Goal: Task Accomplishment & Management: Use online tool/utility

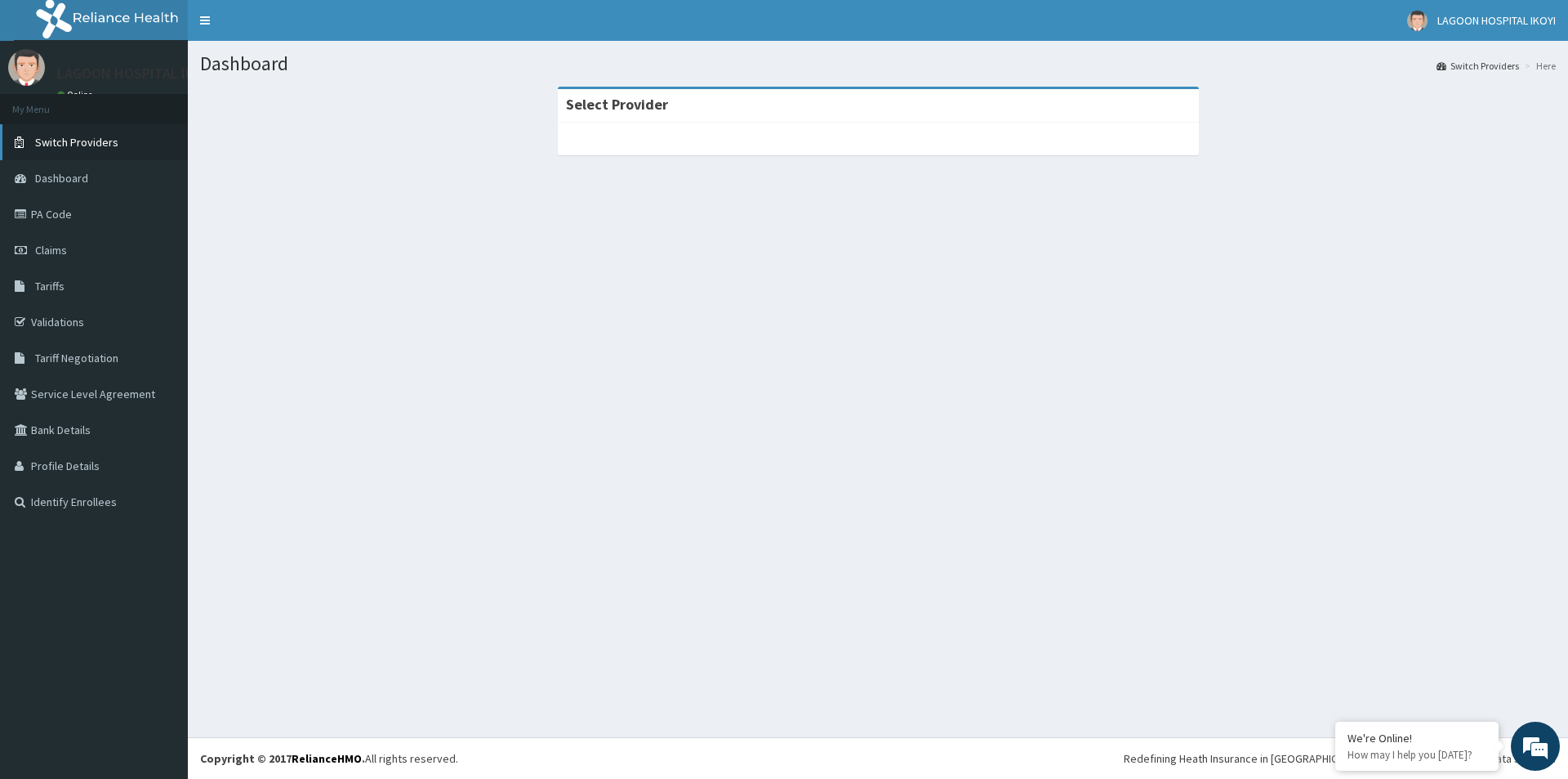
click at [83, 142] on span "Switch Providers" at bounding box center [76, 143] width 83 height 15
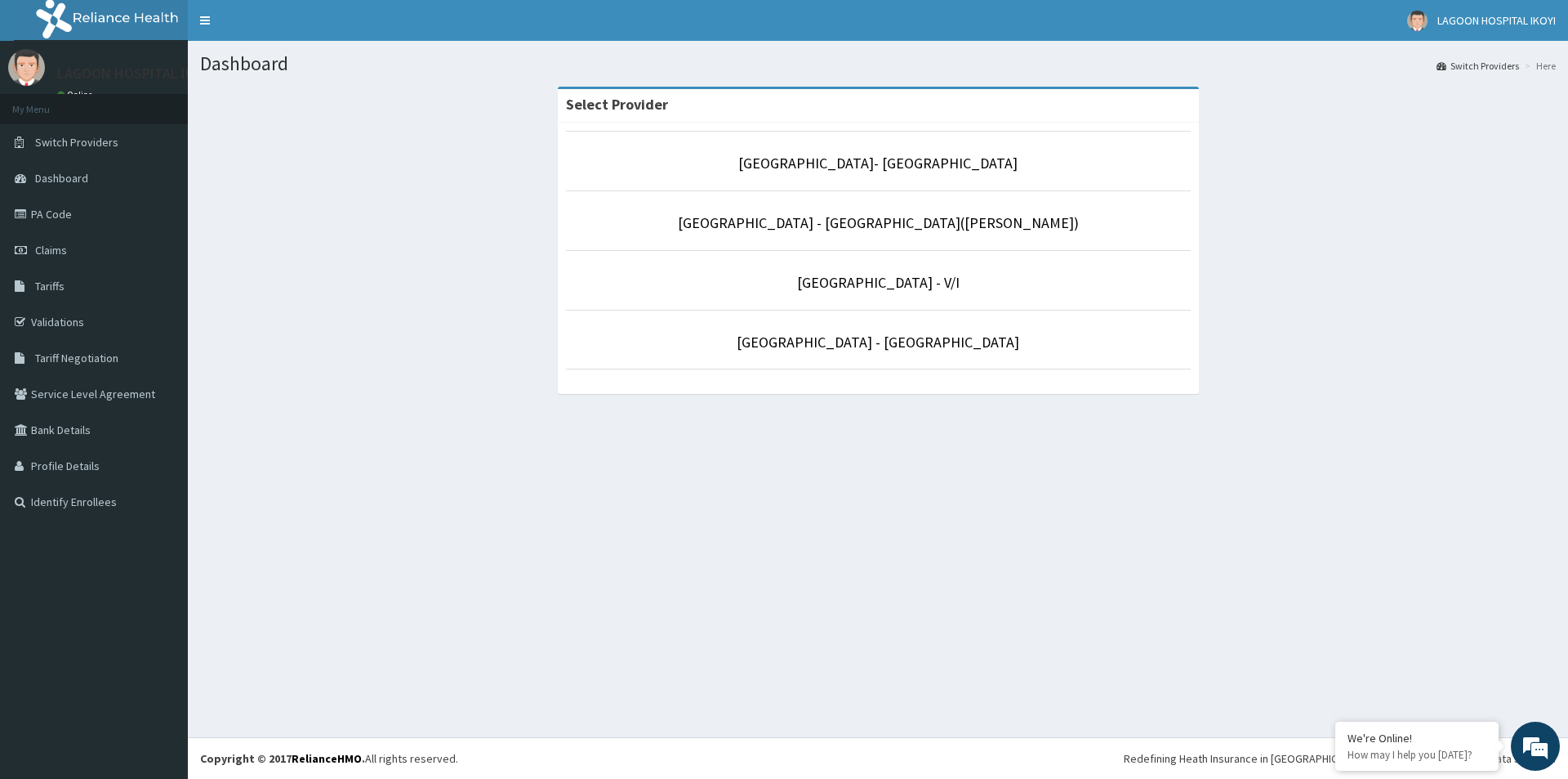
click at [744, 282] on p "[GEOGRAPHIC_DATA] - V/I" at bounding box center [877, 282] width 624 height 21
click at [830, 288] on link "[GEOGRAPHIC_DATA] - V/I" at bounding box center [878, 282] width 163 height 18
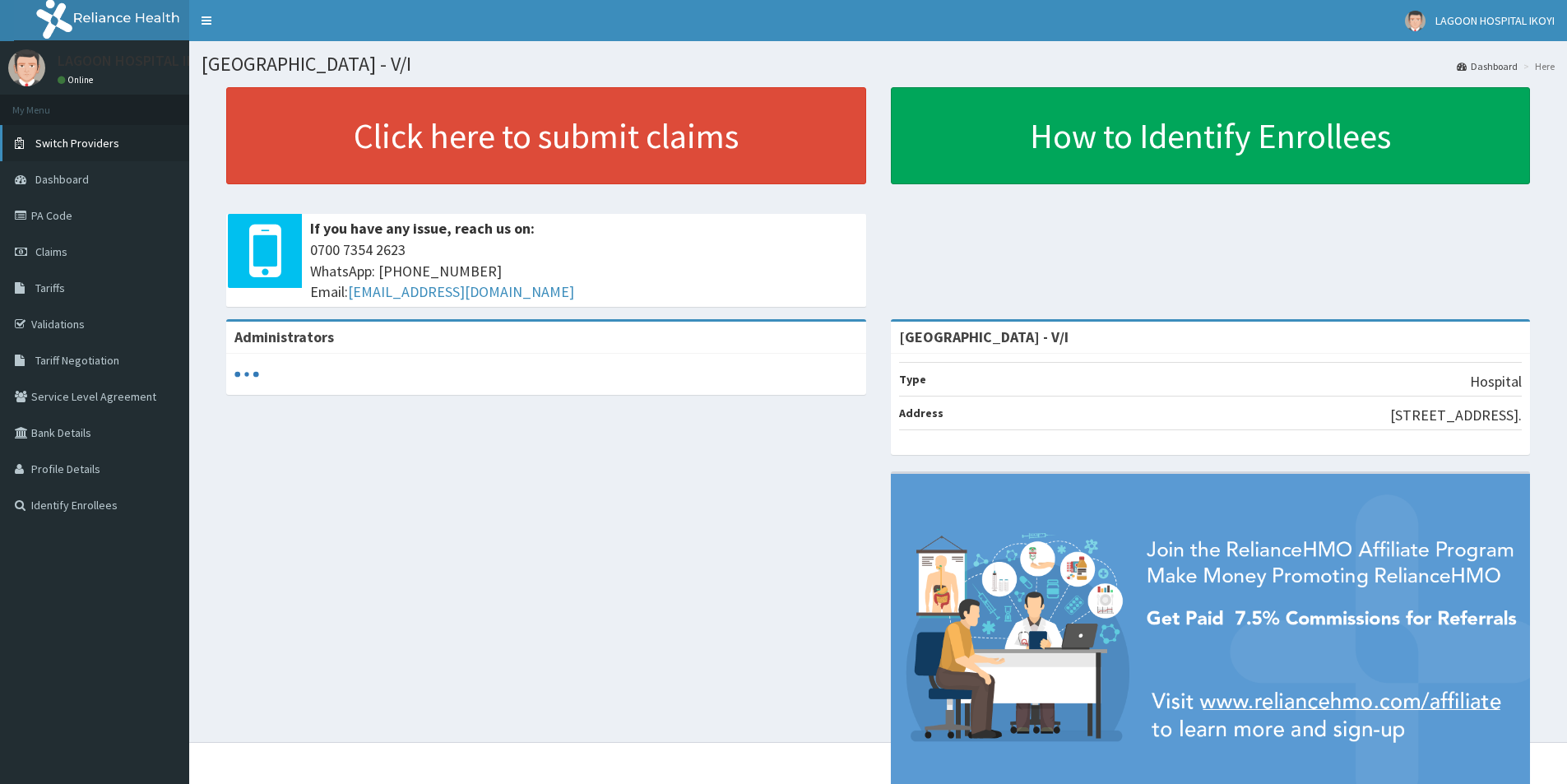
click at [68, 148] on span "Switch Providers" at bounding box center [77, 143] width 84 height 15
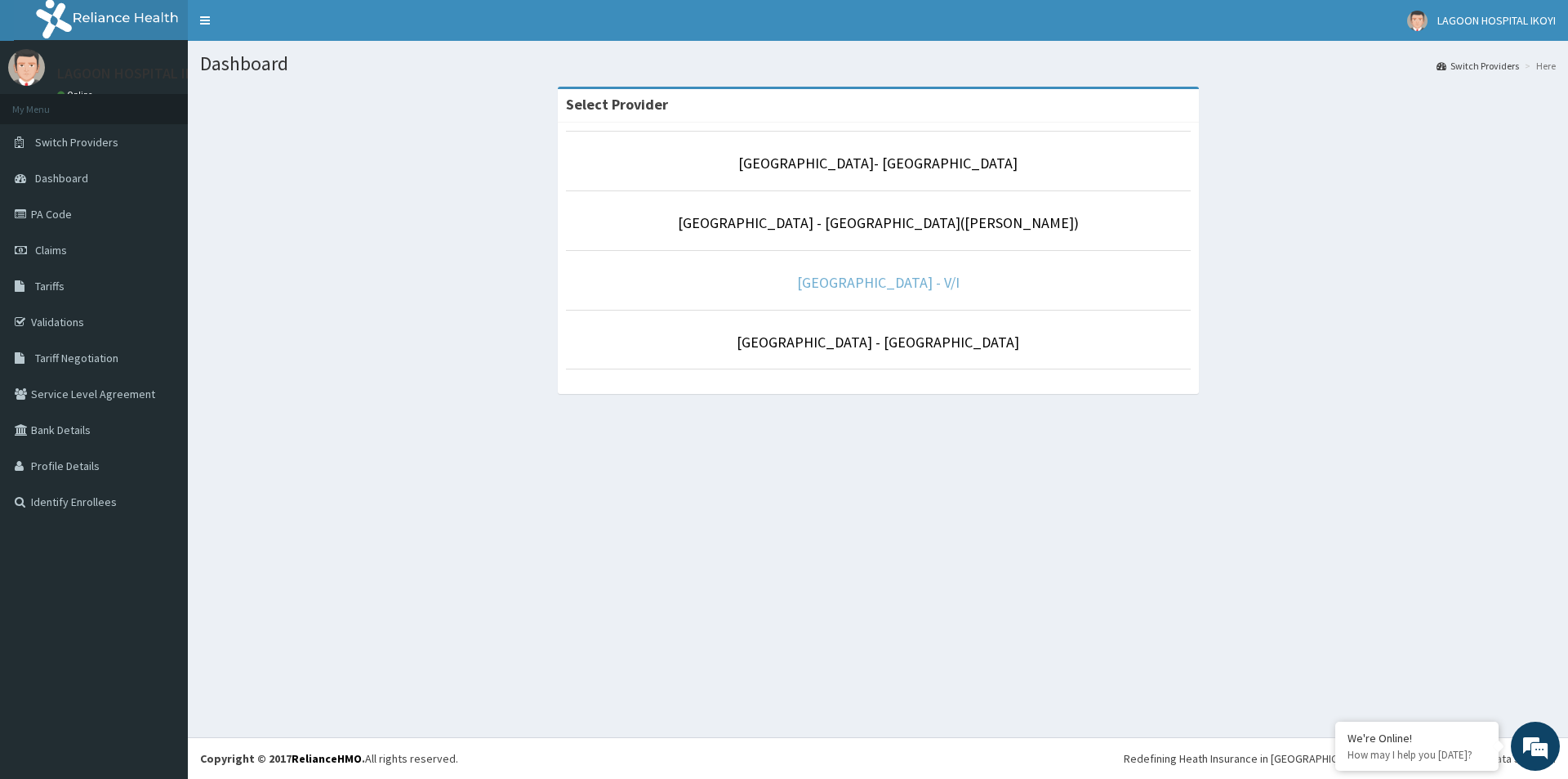
click at [877, 286] on link "[GEOGRAPHIC_DATA] - V/I" at bounding box center [878, 282] width 163 height 18
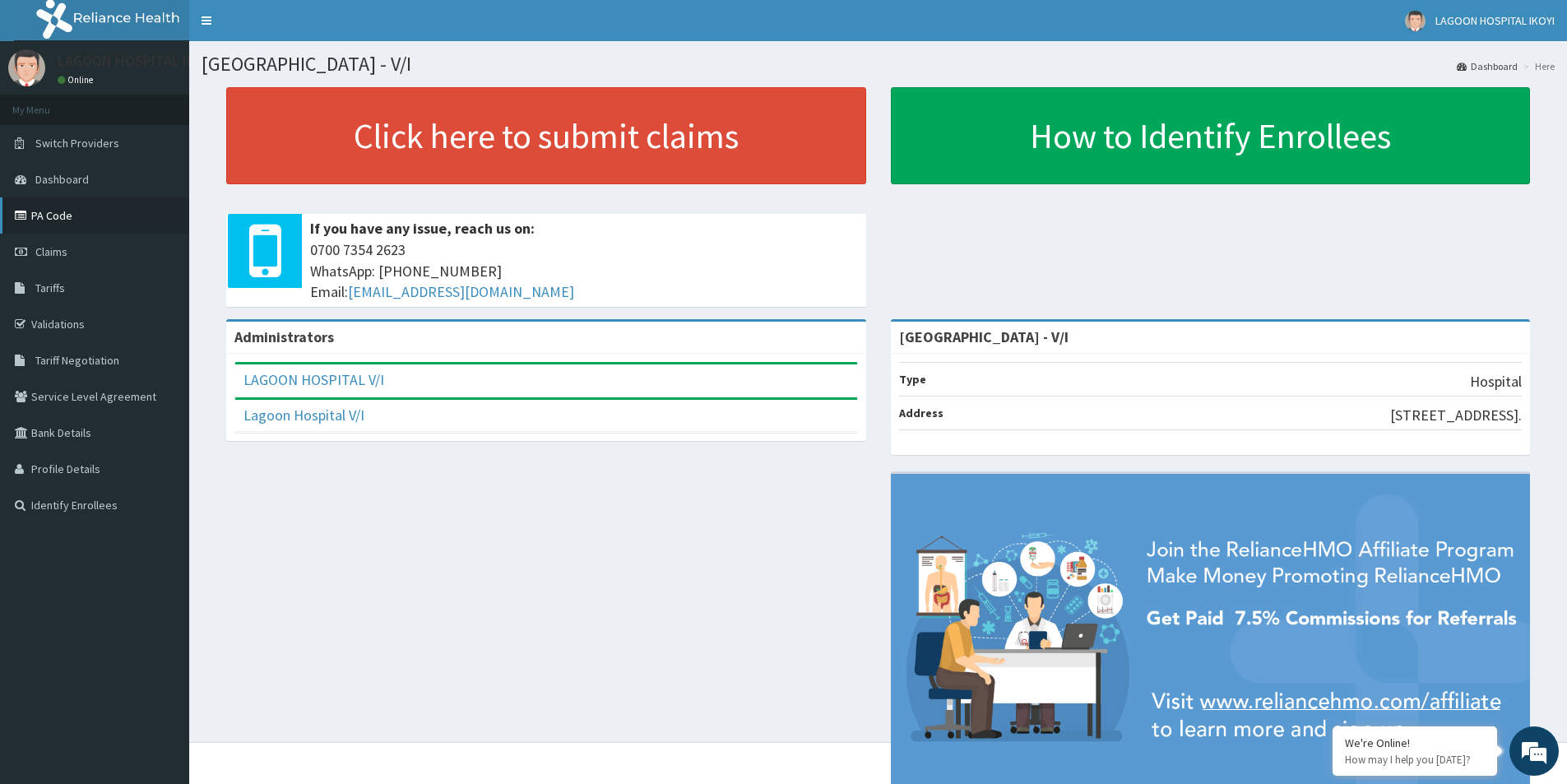
click at [68, 212] on link "PA Code" at bounding box center [95, 215] width 189 height 36
